Goal: Find specific page/section: Find specific page/section

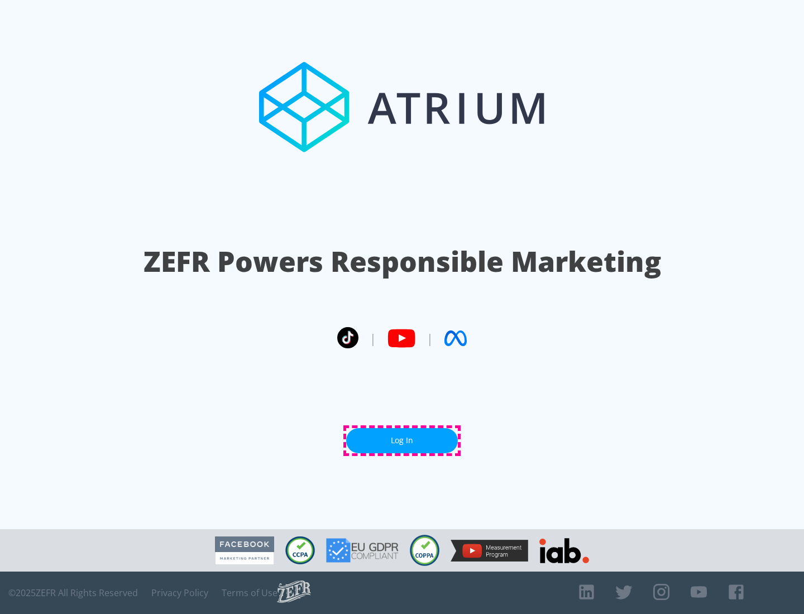
click at [402, 440] on link "Log In" at bounding box center [402, 440] width 112 height 25
